Goal: Transaction & Acquisition: Purchase product/service

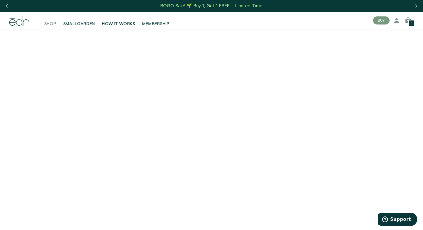
click at [53, 26] on span "SHOP" at bounding box center [50, 24] width 12 height 6
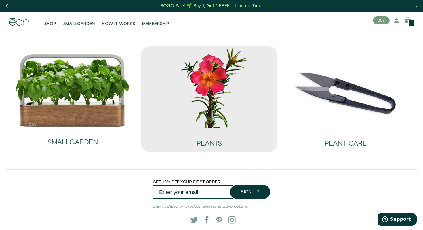
click at [190, 105] on img at bounding box center [209, 87] width 127 height 82
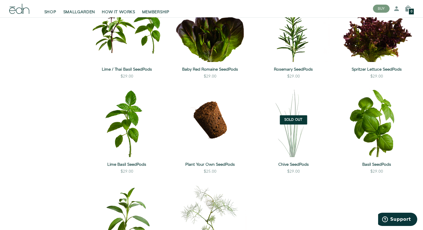
scroll to position [483, 0]
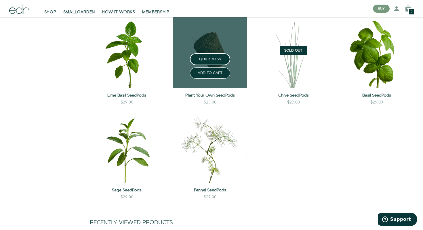
click at [202, 50] on link at bounding box center [210, 51] width 74 height 74
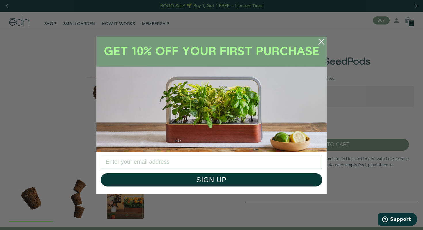
click at [324, 41] on circle "Close dialog" at bounding box center [321, 41] width 13 height 13
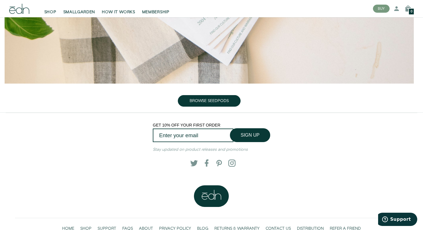
scroll to position [613, 0]
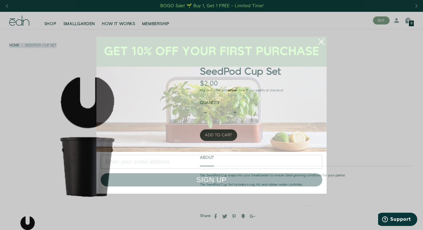
click at [323, 40] on icon "Close dialog" at bounding box center [321, 41] width 5 height 5
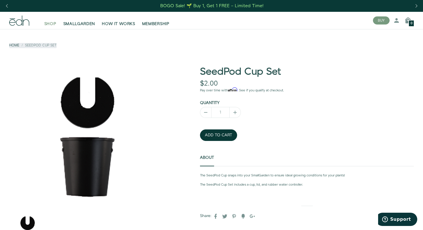
click at [52, 24] on span "SHOP" at bounding box center [50, 24] width 12 height 6
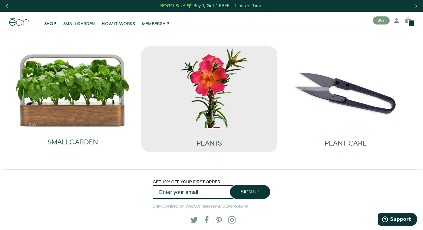
click at [171, 98] on img at bounding box center [209, 87] width 127 height 82
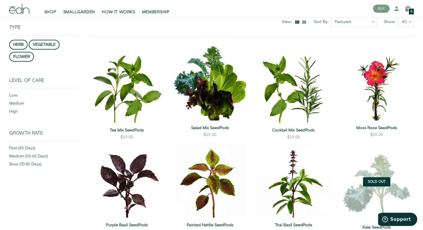
scroll to position [72, 0]
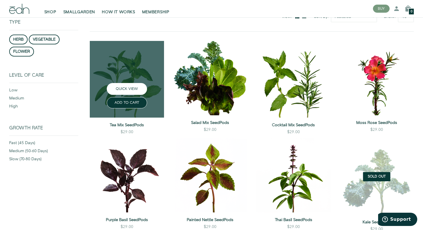
click at [113, 92] on button "QUICK VIEW" at bounding box center [127, 89] width 40 height 12
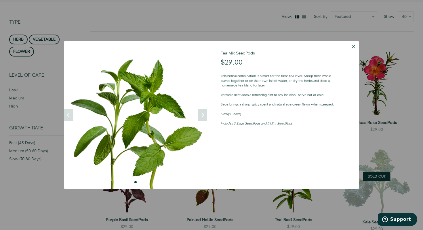
click at [100, 184] on img at bounding box center [135, 114] width 143 height 147
click at [95, 207] on div at bounding box center [211, 115] width 423 height 230
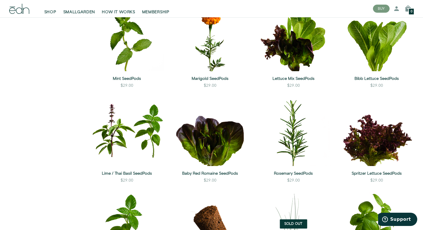
scroll to position [395, 0]
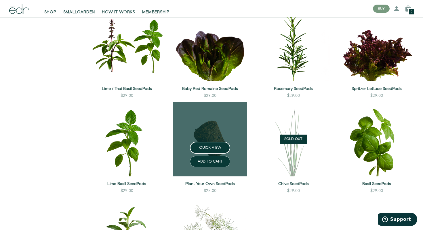
click at [177, 158] on div "ADD TO CART" at bounding box center [211, 161] width 84 height 14
click at [213, 113] on link at bounding box center [210, 139] width 74 height 74
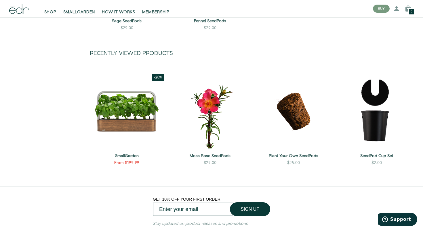
scroll to position [652, 0]
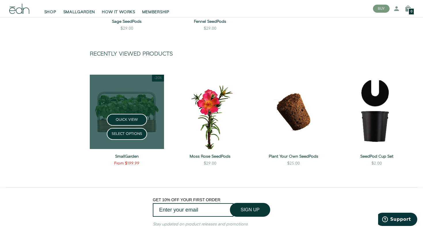
click at [127, 118] on button "QUICK VIEW" at bounding box center [127, 120] width 40 height 12
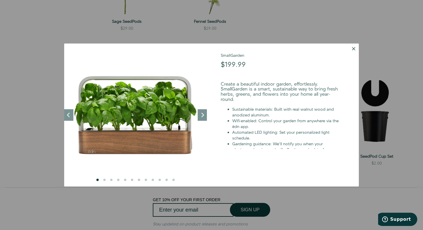
click at [354, 49] on button "Dismiss" at bounding box center [354, 48] width 10 height 10
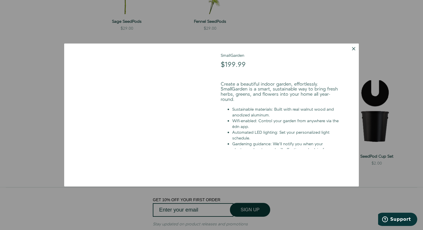
click at [354, 49] on form "SmallGarden $199.99 $199.00 Create a beautiful indoor garden, effortlessly. Sma…" at bounding box center [285, 114] width 147 height 143
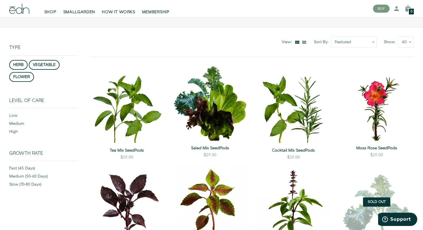
scroll to position [0, 0]
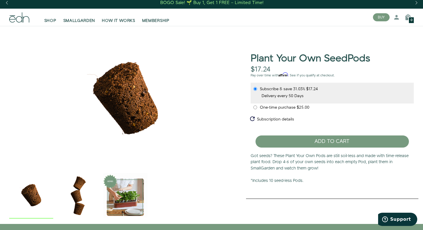
scroll to position [8, 0]
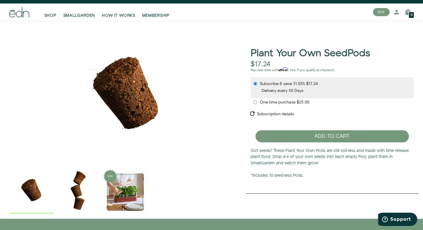
click at [137, 190] on img "3 / 3" at bounding box center [125, 190] width 44 height 44
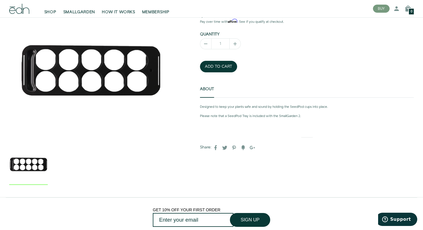
scroll to position [141, 0]
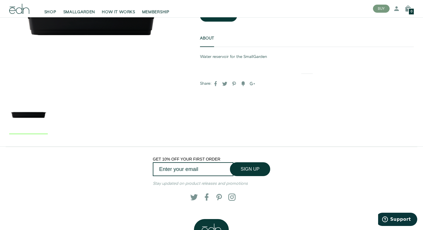
scroll to position [170, 0]
